Goal: Information Seeking & Learning: Learn about a topic

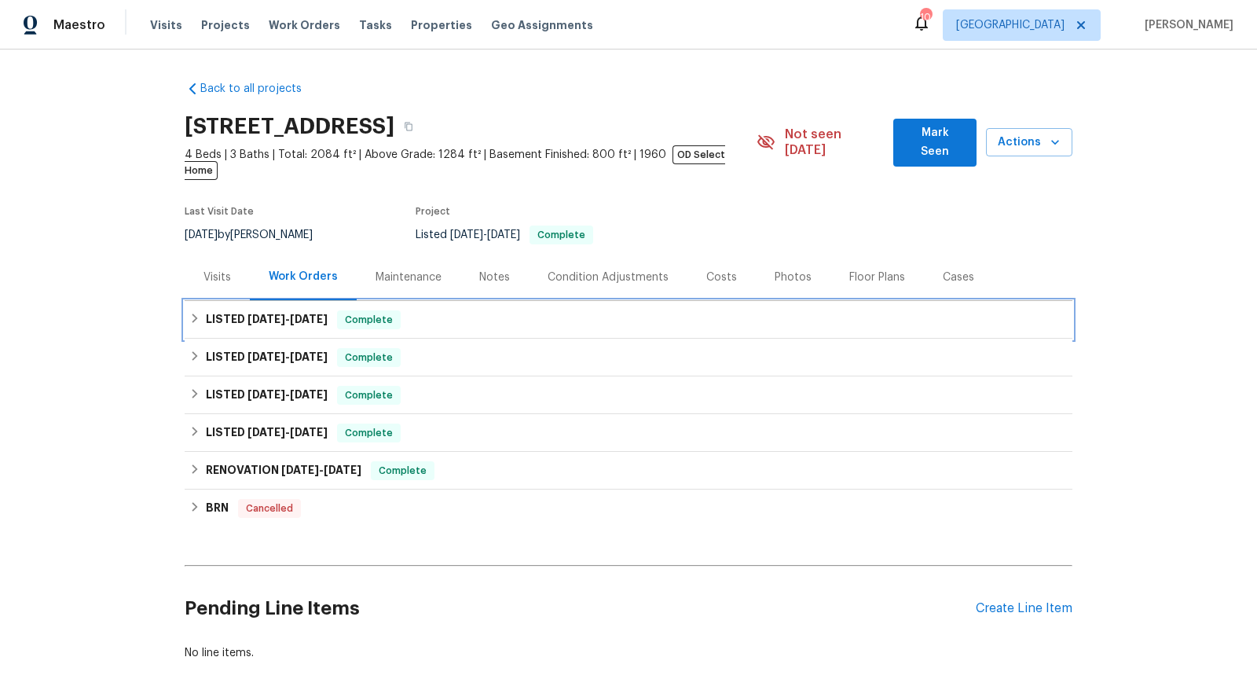
click at [192, 313] on icon at bounding box center [194, 317] width 5 height 9
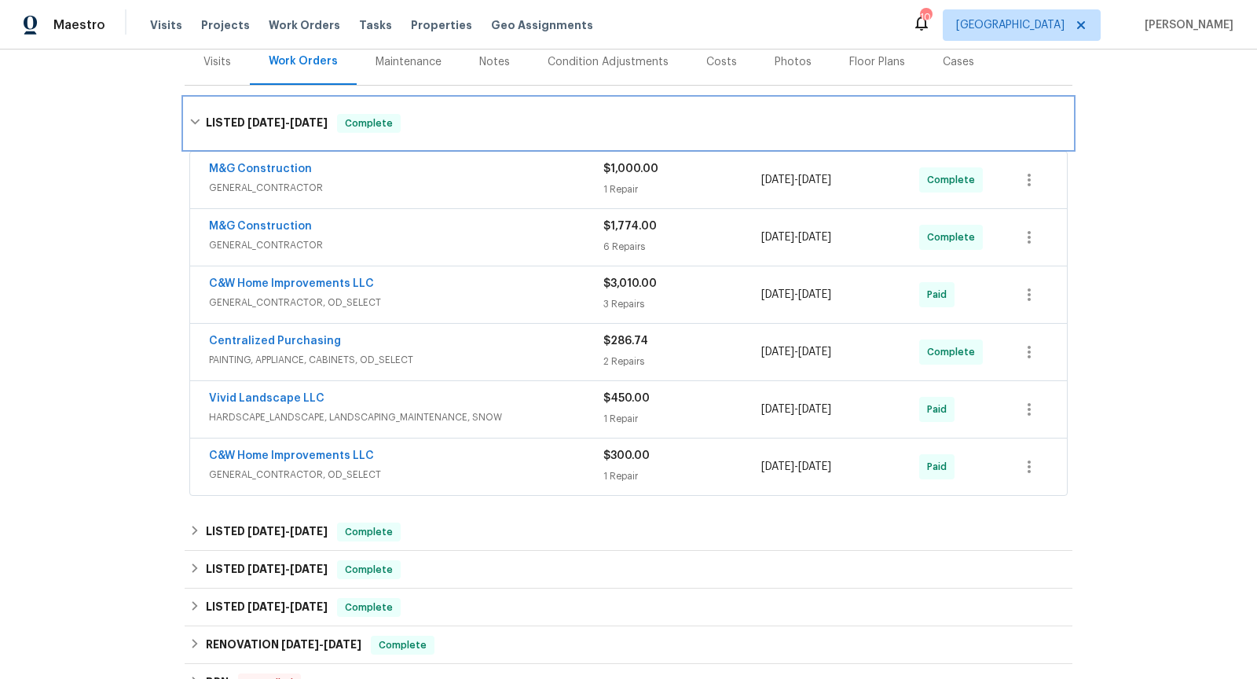
scroll to position [244, 0]
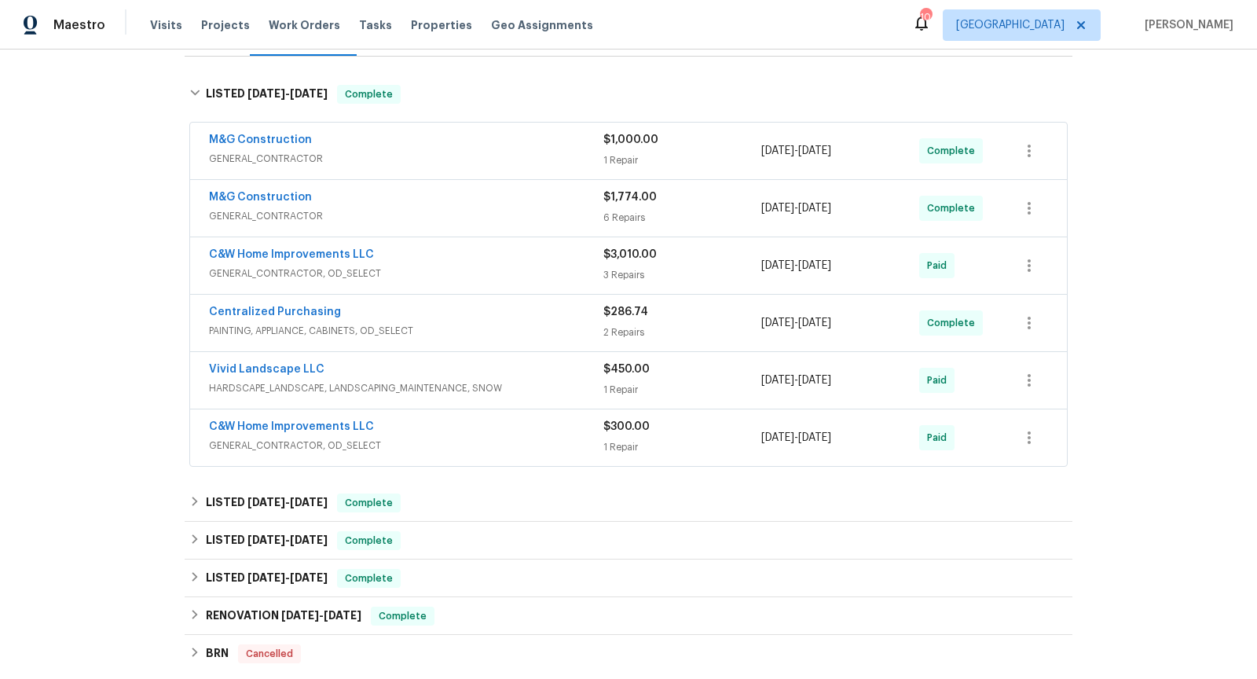
click at [484, 151] on span "GENERAL_CONTRACTOR" at bounding box center [406, 159] width 394 height 16
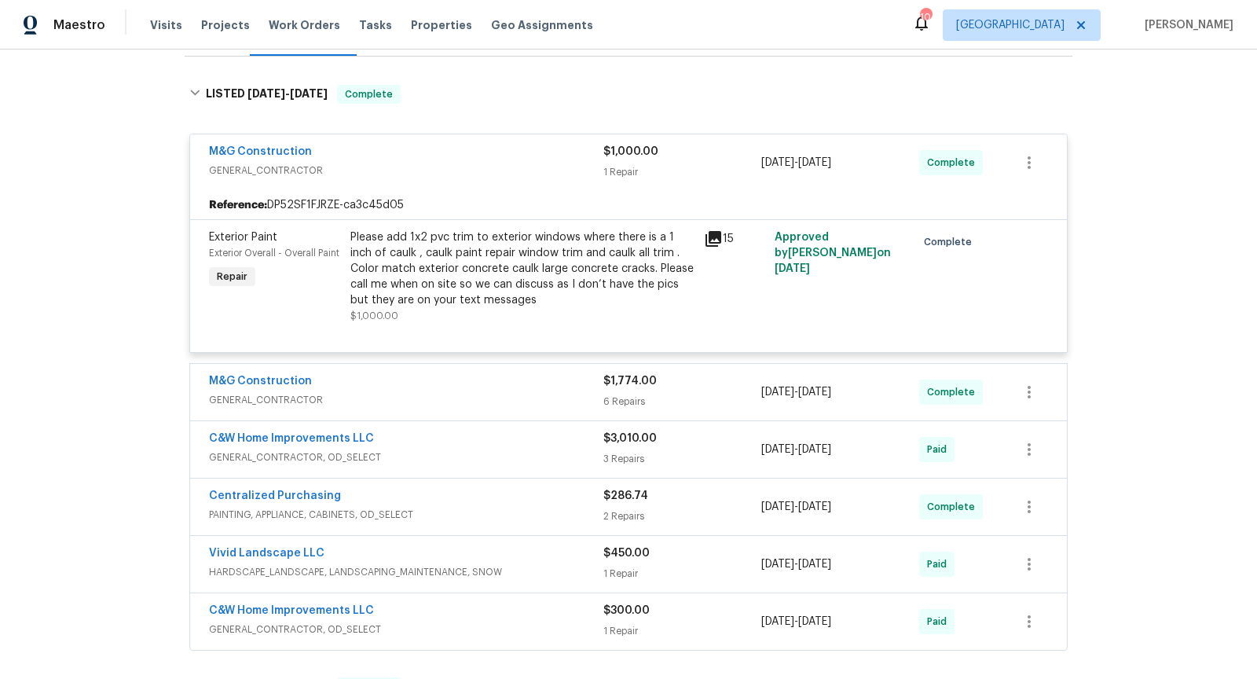
click at [484, 163] on span "GENERAL_CONTRACTOR" at bounding box center [406, 171] width 394 height 16
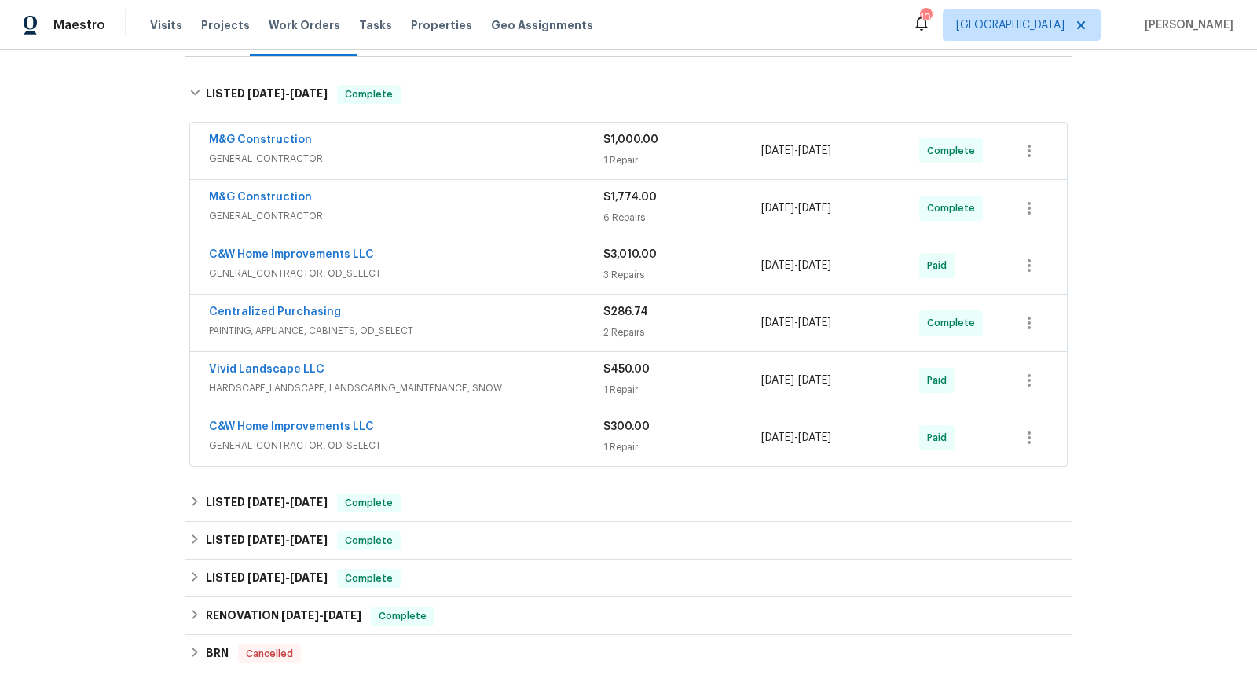
click at [512, 208] on span "GENERAL_CONTRACTOR" at bounding box center [406, 216] width 394 height 16
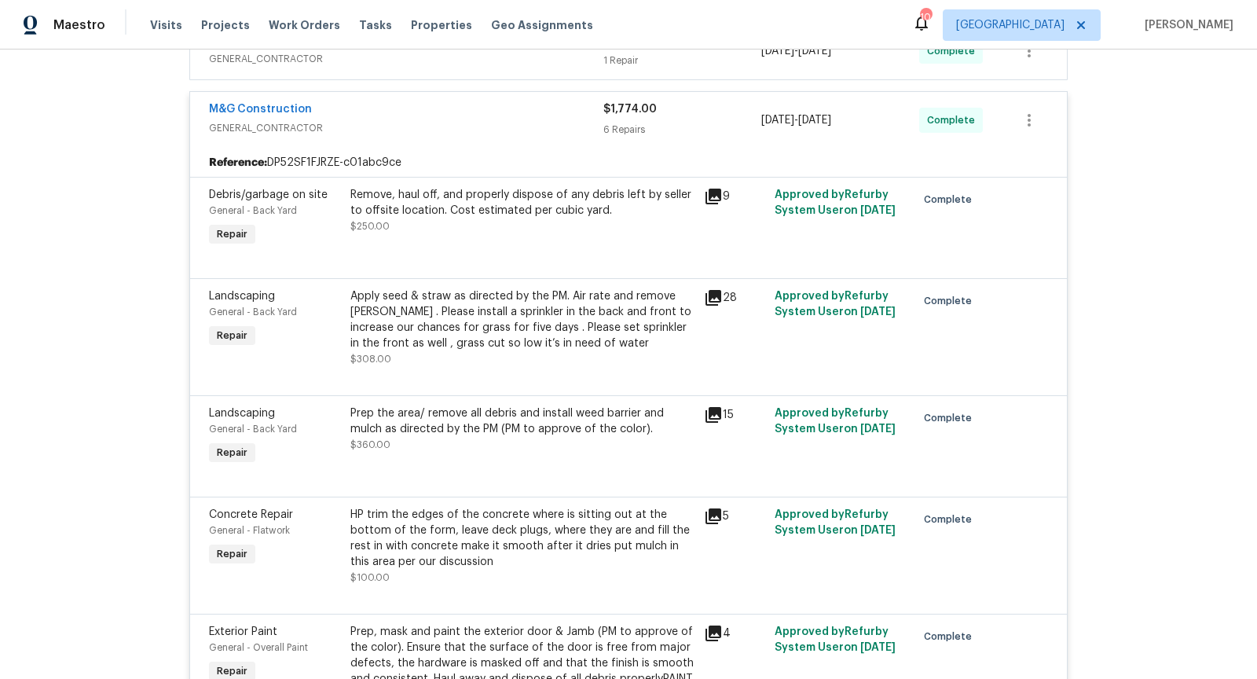
scroll to position [0, 0]
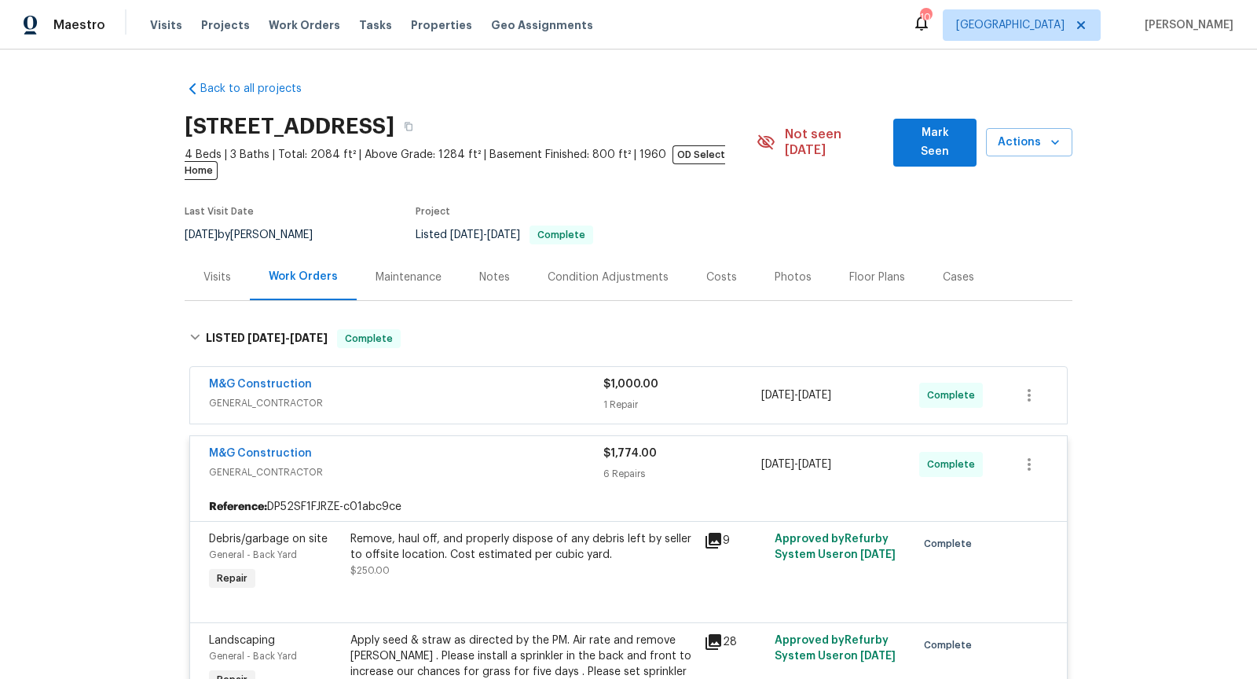
click at [785, 269] on div "Photos" at bounding box center [792, 277] width 37 height 16
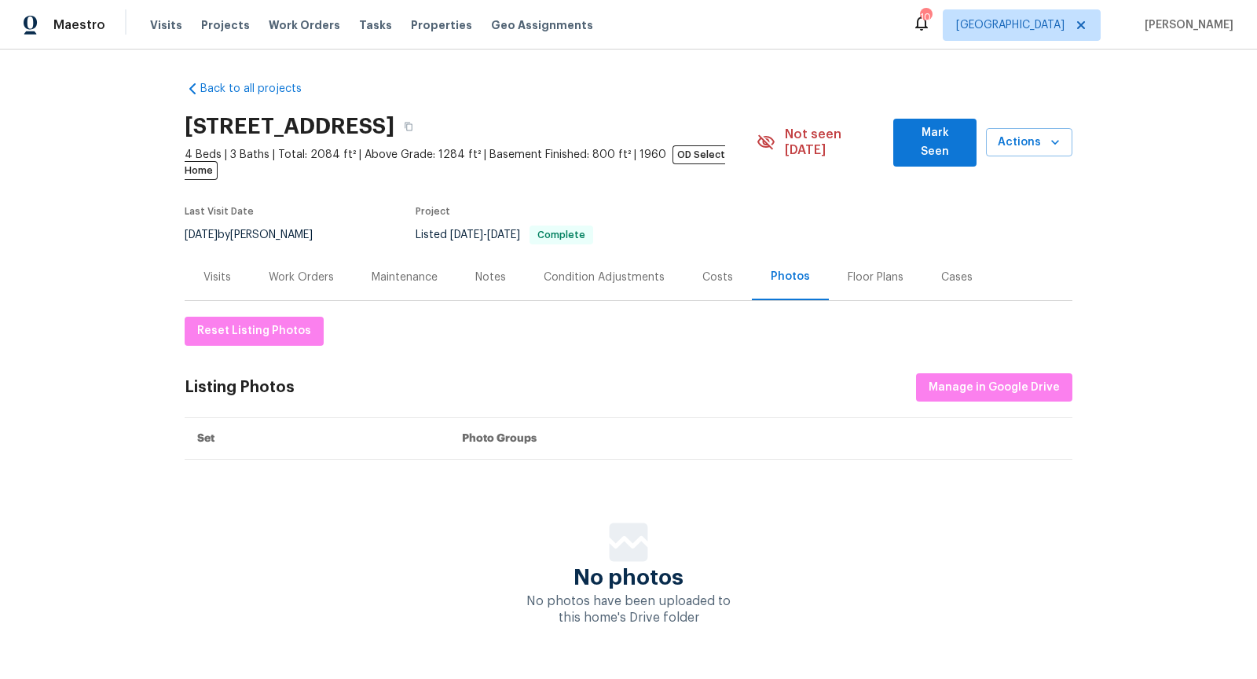
click at [231, 273] on div "Visits" at bounding box center [217, 277] width 65 height 46
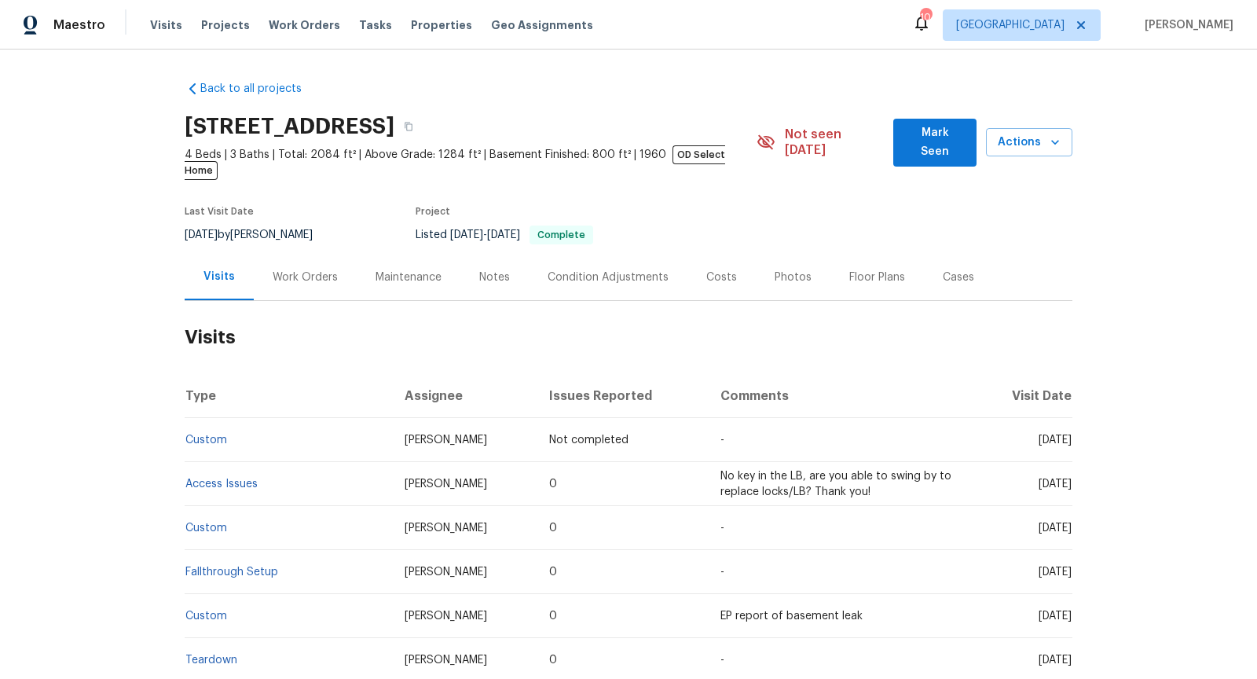
click at [316, 269] on div "Work Orders" at bounding box center [305, 277] width 65 height 16
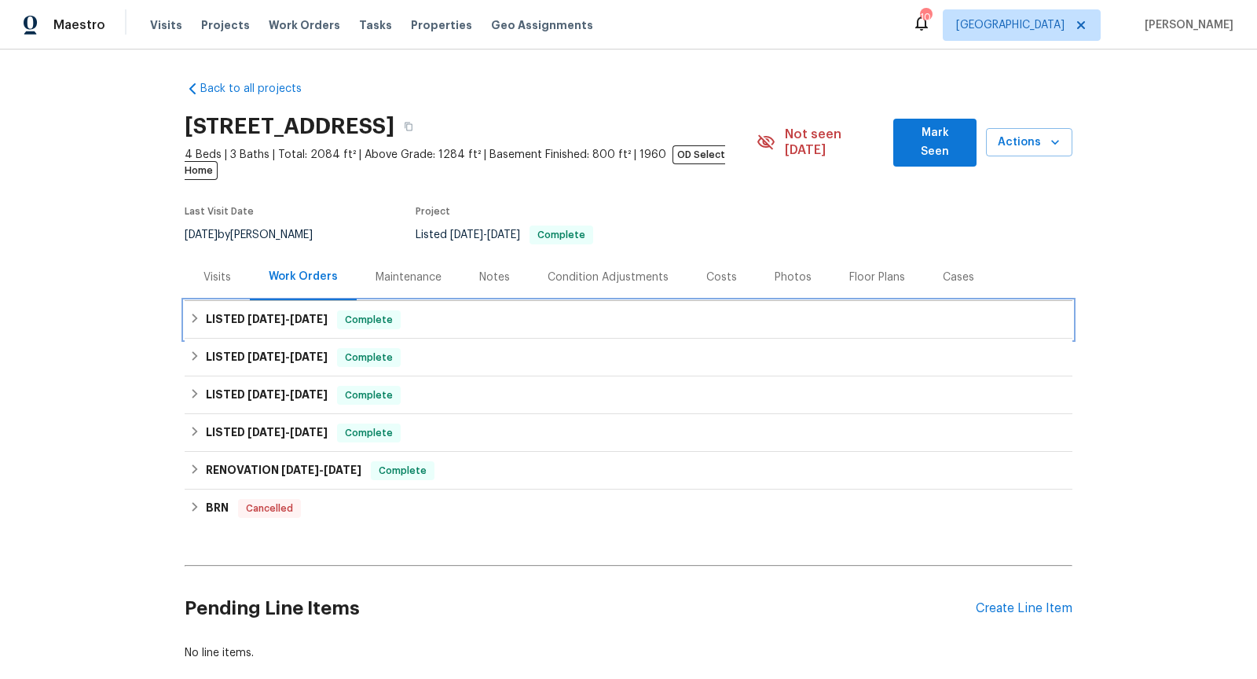
click at [290, 312] on h6 "LISTED [DATE] - [DATE]" at bounding box center [267, 319] width 122 height 19
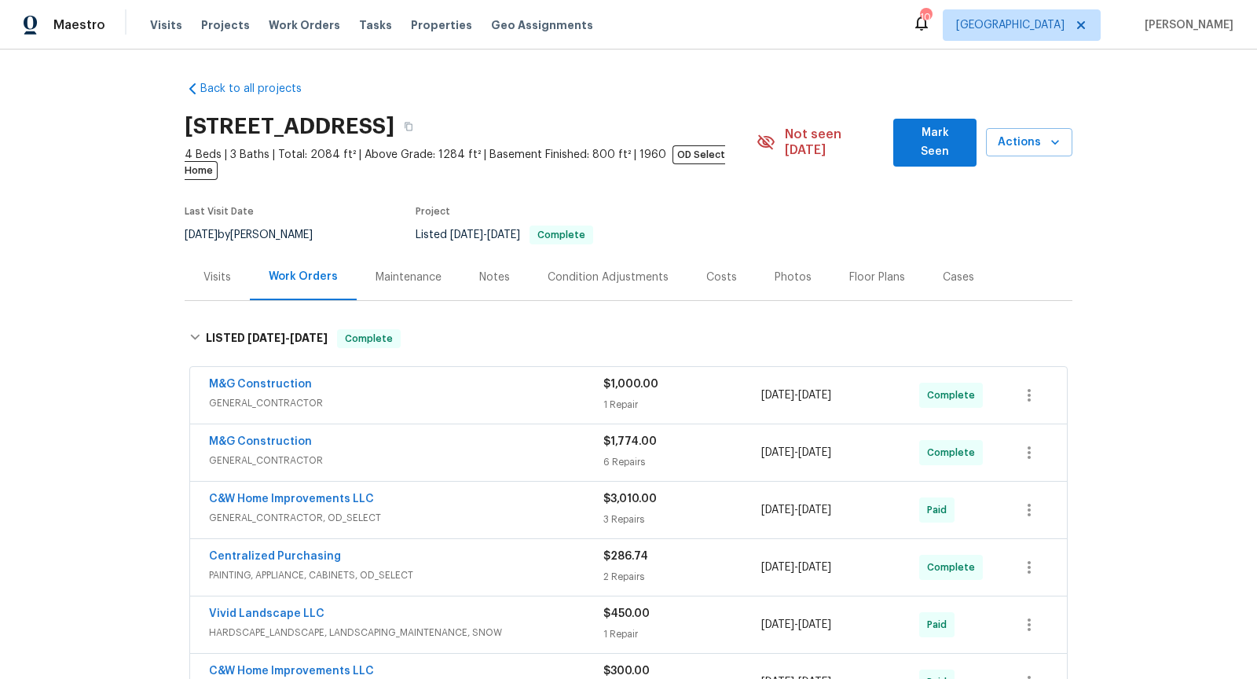
click at [552, 452] on span "GENERAL_CONTRACTOR" at bounding box center [406, 460] width 394 height 16
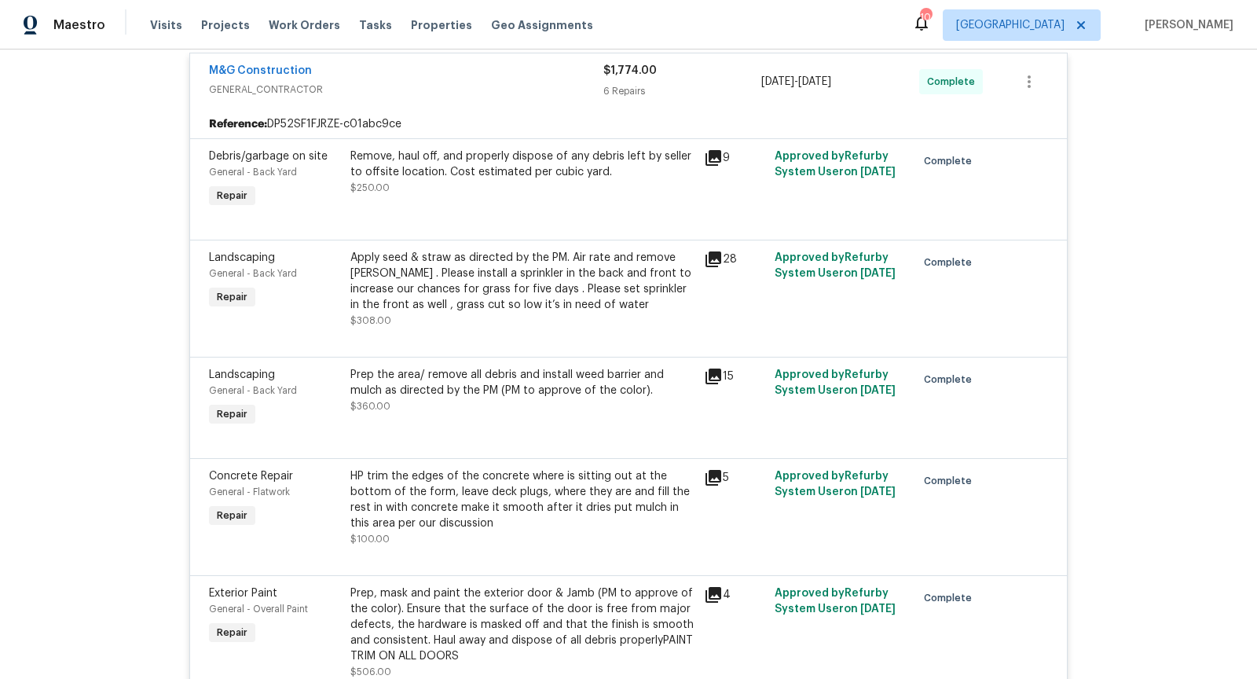
scroll to position [386, 0]
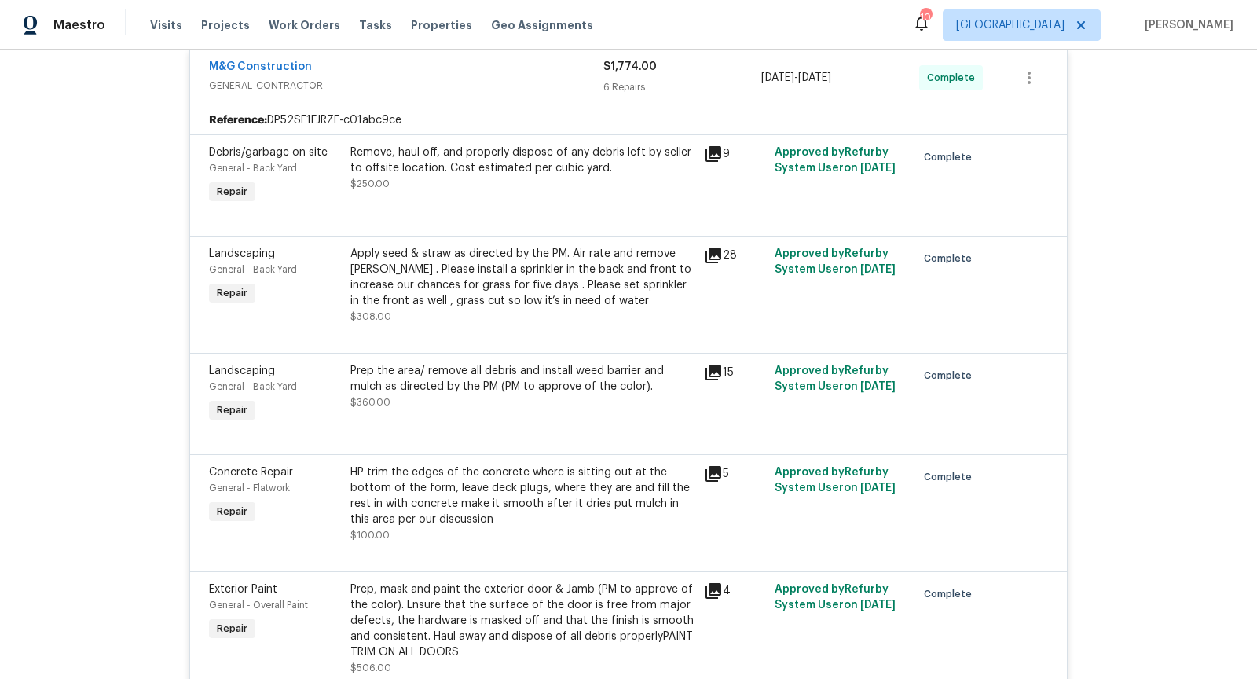
click at [715, 247] on div "28" at bounding box center [734, 285] width 71 height 88
click at [716, 247] on icon at bounding box center [713, 255] width 16 height 16
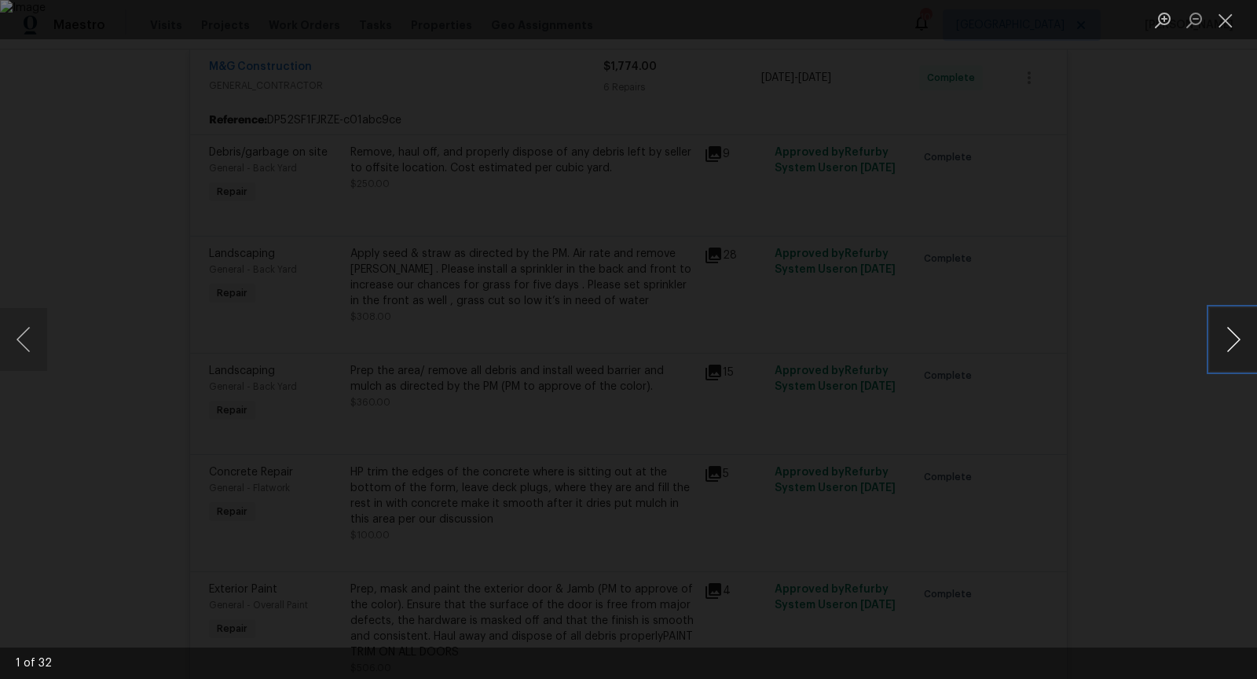
click at [1232, 331] on button "Next image" at bounding box center [1233, 339] width 47 height 63
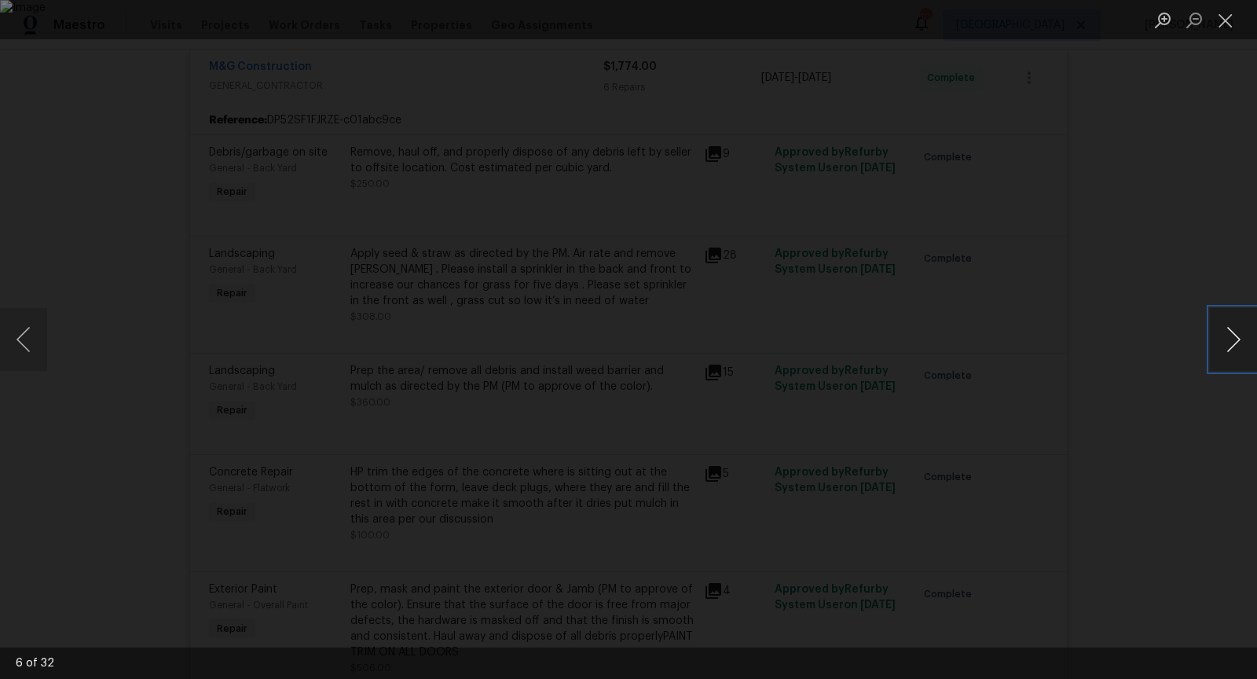
click at [1232, 331] on button "Next image" at bounding box center [1233, 339] width 47 height 63
click at [1157, 265] on div "Lightbox" at bounding box center [628, 339] width 1257 height 679
click at [1155, 261] on div "Lightbox" at bounding box center [628, 339] width 1257 height 679
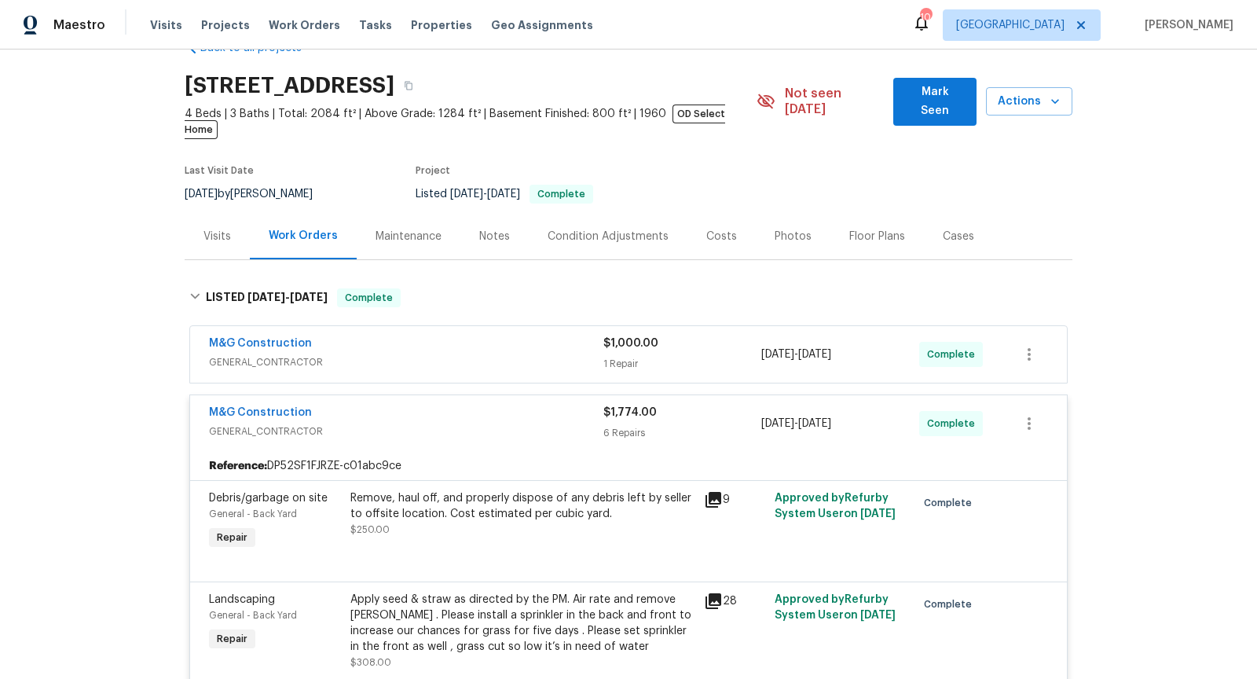
scroll to position [0, 0]
